Goal: Information Seeking & Learning: Learn about a topic

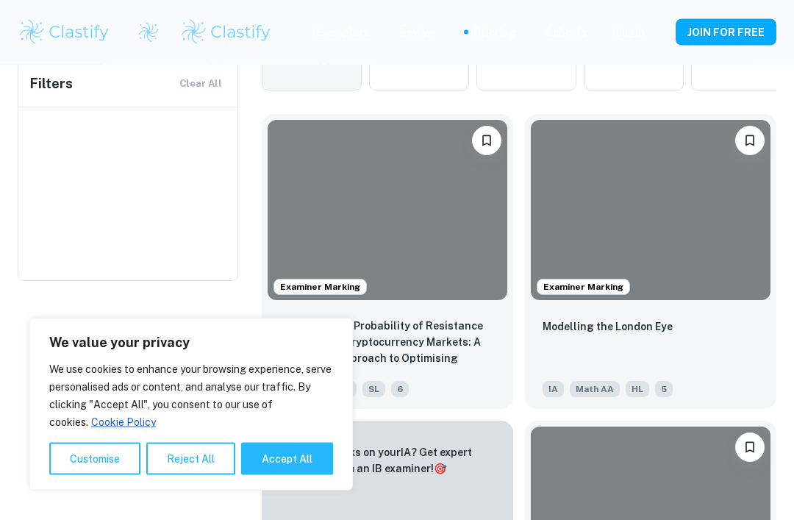
scroll to position [434, 0]
click at [203, 475] on button "Reject All" at bounding box center [190, 458] width 89 height 32
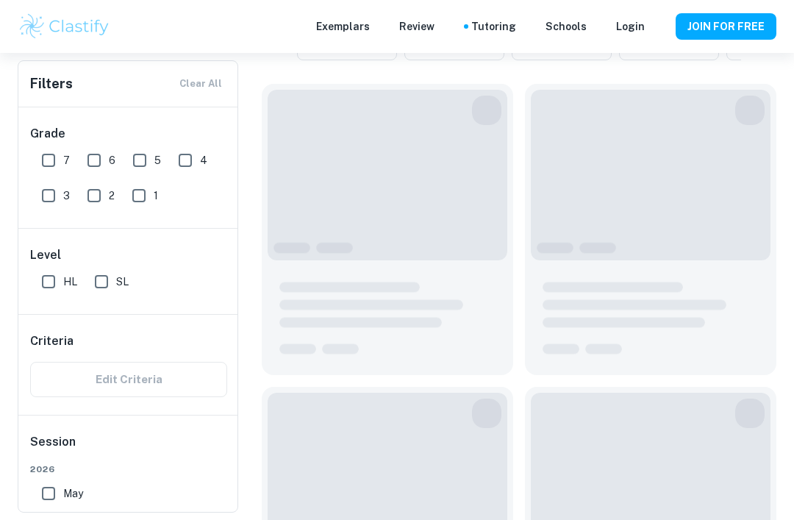
type input "Math AA"
type input "Kinematics"
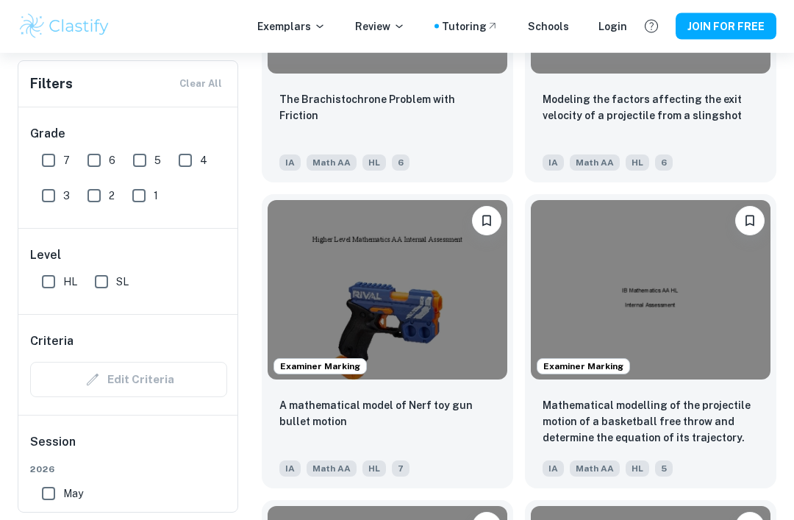
scroll to position [1856, 0]
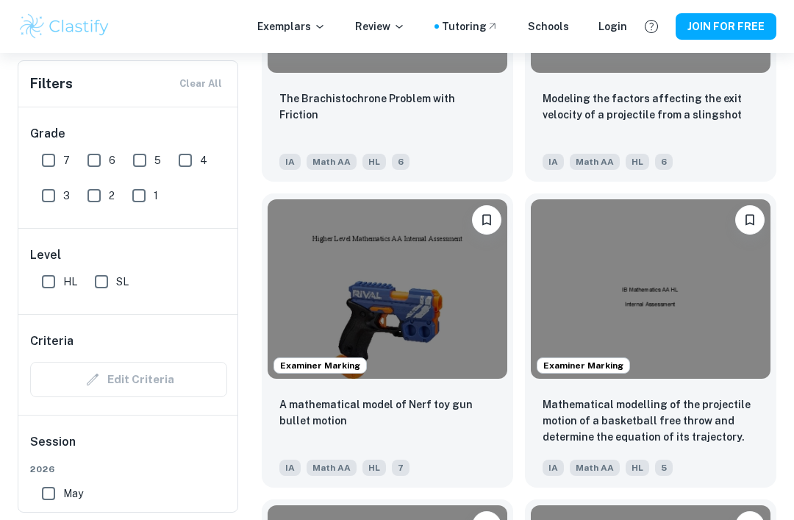
click at [650, 313] on img at bounding box center [651, 289] width 240 height 180
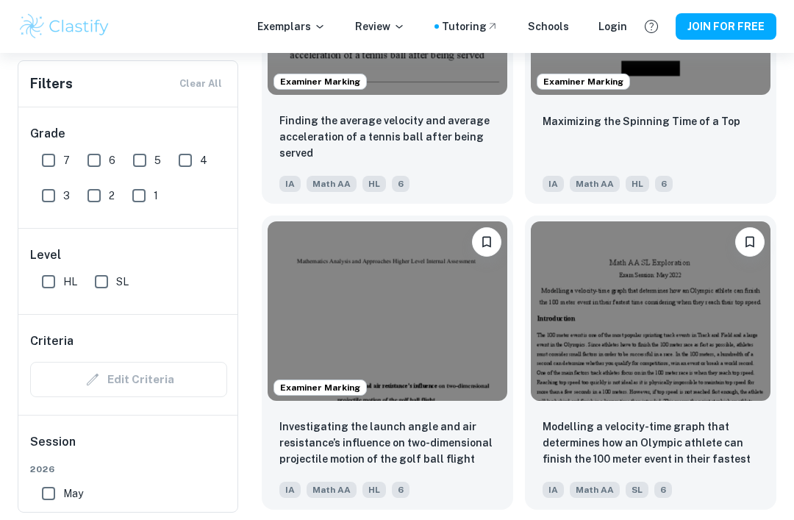
scroll to position [4887, 0]
